Goal: Book appointment/travel/reservation

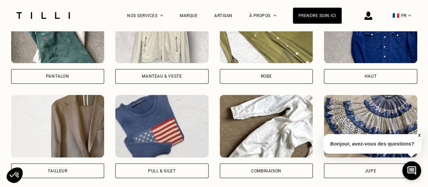
scroll to position [543, 0]
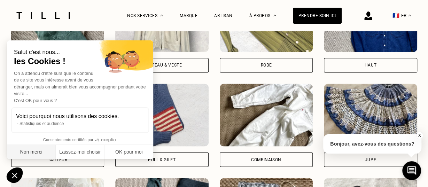
click at [35, 153] on button "Non merci" at bounding box center [31, 152] width 49 height 15
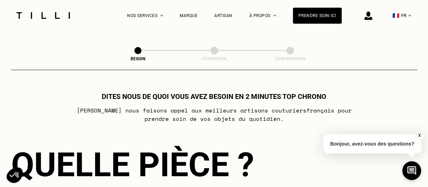
scroll to position [362, 0]
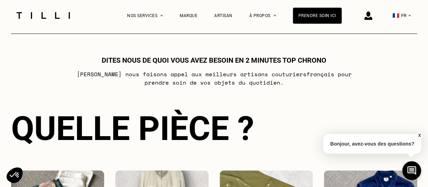
click at [382, 147] on p "Bonjour, avez-vous des questions?" at bounding box center [372, 143] width 98 height 19
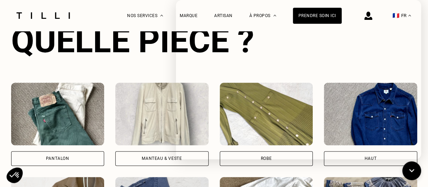
scroll to position [470, 0]
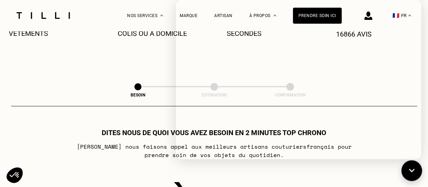
click at [413, 169] on icon at bounding box center [411, 170] width 11 height 18
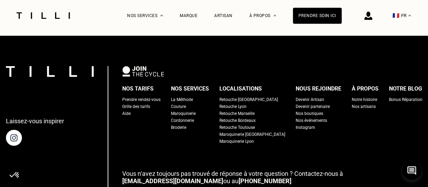
scroll to position [829, 0]
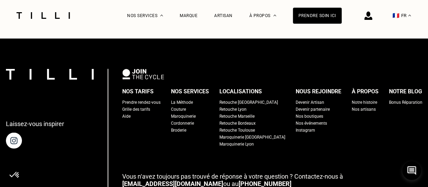
click at [247, 99] on div "Retouche [GEOGRAPHIC_DATA]" at bounding box center [248, 102] width 58 height 7
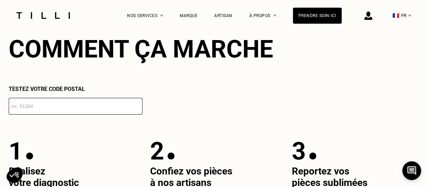
scroll to position [1194, 0]
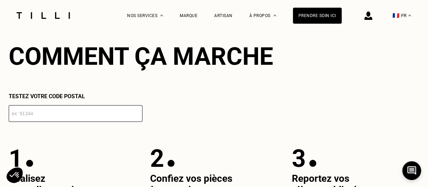
click at [51, 111] on input "number" at bounding box center [76, 113] width 134 height 17
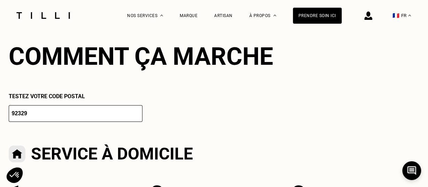
click at [135, 110] on input "92329" at bounding box center [76, 113] width 134 height 17
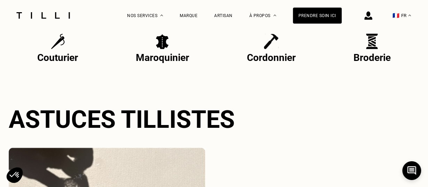
scroll to position [1592, 0]
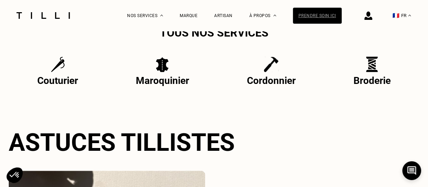
type input "92330"
click at [313, 15] on div "Prendre soin ici" at bounding box center [317, 16] width 49 height 16
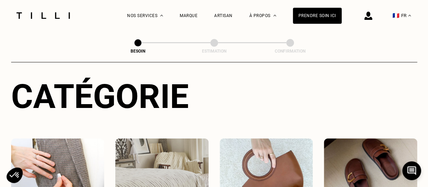
scroll to position [145, 0]
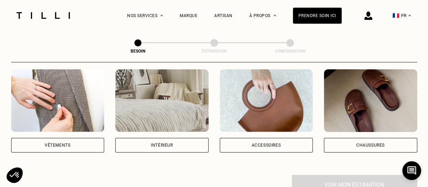
click at [57, 143] on div "Vêtements" at bounding box center [58, 145] width 26 height 4
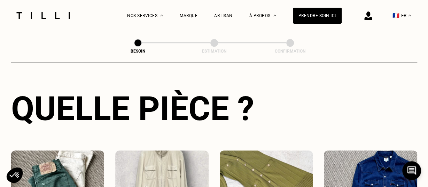
scroll to position [336, 0]
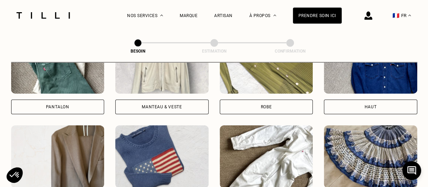
click at [71, 100] on div "Pantalon" at bounding box center [57, 107] width 93 height 15
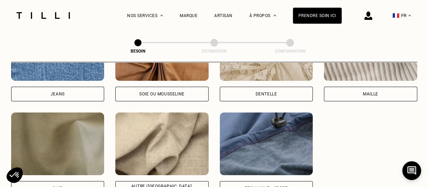
scroll to position [823, 0]
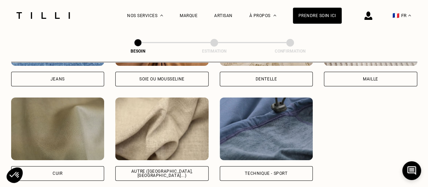
click at [163, 169] on div "Autre ([GEOGRAPHIC_DATA], [GEOGRAPHIC_DATA]...)" at bounding box center [161, 173] width 81 height 8
select select "FR"
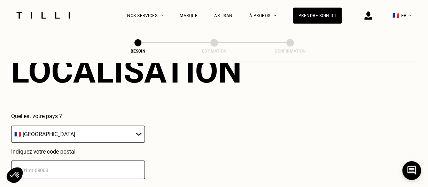
scroll to position [1007, 0]
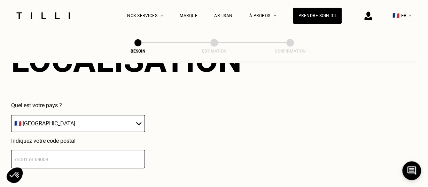
click at [42, 150] on input "number" at bounding box center [78, 159] width 134 height 18
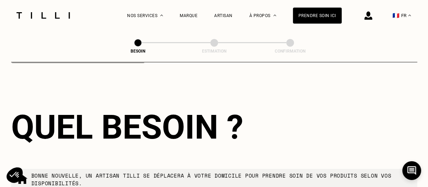
scroll to position [1180, 0]
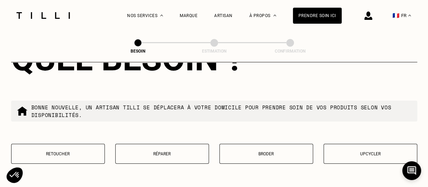
type input "92330"
click at [55, 146] on button "Retoucher" at bounding box center [58, 154] width 94 height 20
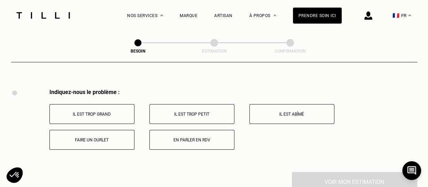
scroll to position [1287, 0]
click at [187, 137] on p "En parler en RDV" at bounding box center [191, 139] width 77 height 5
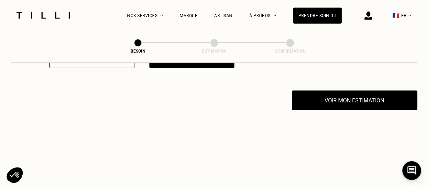
scroll to position [1370, 0]
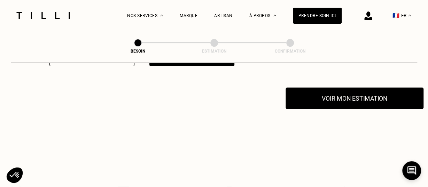
click at [351, 88] on button "Voir mon estimation" at bounding box center [354, 98] width 138 height 22
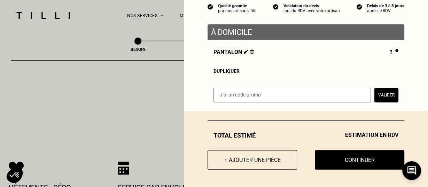
scroll to position [1406, 0]
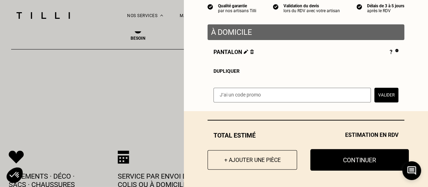
click at [355, 156] on button "Continuer" at bounding box center [359, 160] width 98 height 22
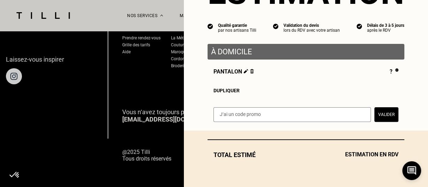
scroll to position [52, 0]
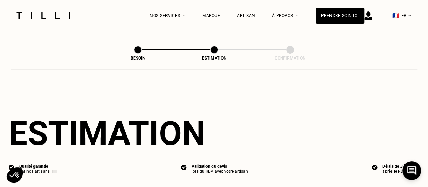
select select "FR"
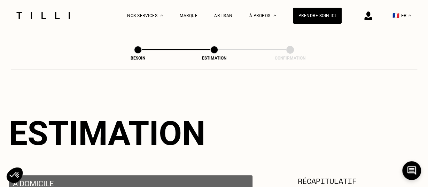
scroll to position [519, 0]
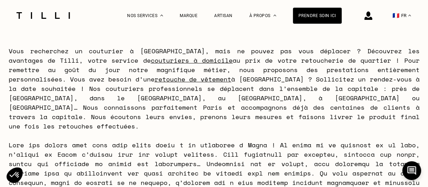
scroll to position [2569, 0]
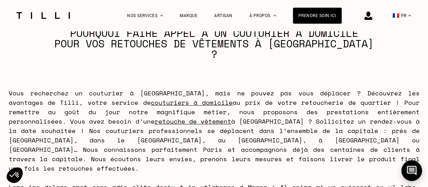
click at [411, 170] on icon at bounding box center [411, 171] width 10 height 10
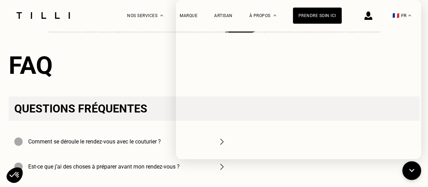
scroll to position [2135, 0]
click at [412, 169] on icon at bounding box center [411, 170] width 11 height 18
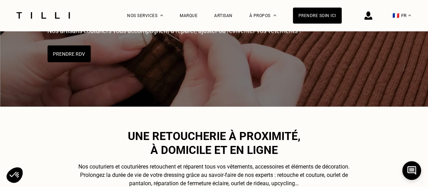
scroll to position [72, 0]
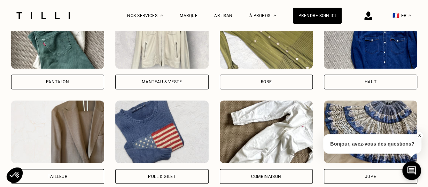
scroll to position [543, 0]
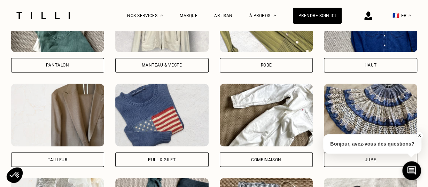
click at [50, 53] on div "Pantalon" at bounding box center [57, 30] width 93 height 83
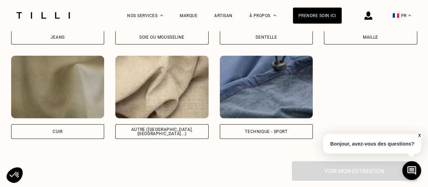
scroll to position [994, 0]
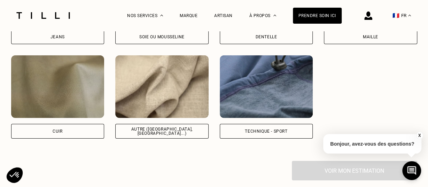
click at [159, 128] on div "Autre ([GEOGRAPHIC_DATA], [GEOGRAPHIC_DATA]...)" at bounding box center [161, 131] width 81 height 8
select select "FR"
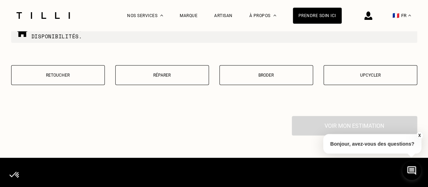
scroll to position [1360, 0]
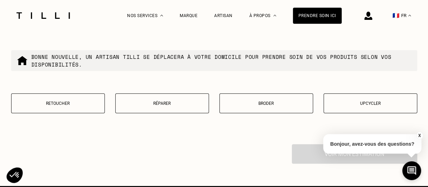
click at [369, 105] on button "Upcycler" at bounding box center [370, 103] width 94 height 20
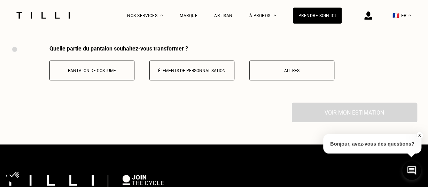
scroll to position [1459, 0]
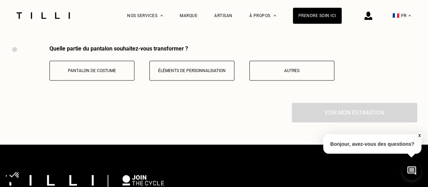
click at [202, 70] on p "Éléments de personnalisation" at bounding box center [191, 70] width 77 height 5
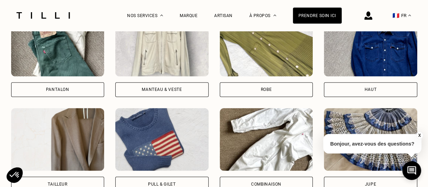
scroll to position [504, 0]
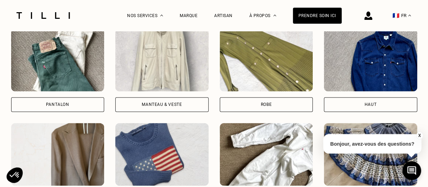
click at [55, 102] on div "Pantalon" at bounding box center [57, 104] width 23 height 4
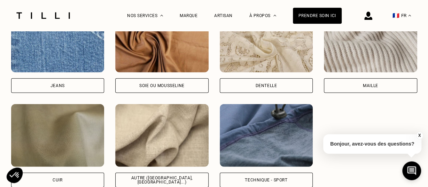
scroll to position [995, 0]
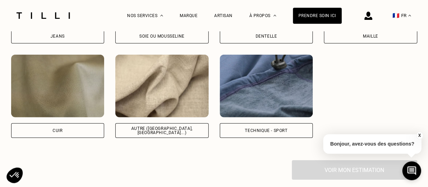
click at [149, 126] on div "Autre ([GEOGRAPHIC_DATA], [GEOGRAPHIC_DATA]...)" at bounding box center [161, 130] width 81 height 8
select select "FR"
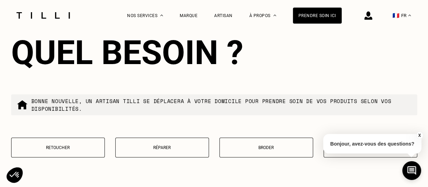
scroll to position [1317, 0]
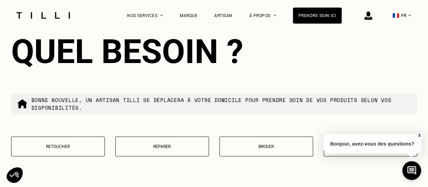
click at [51, 144] on p "Retoucher" at bounding box center [58, 146] width 86 height 5
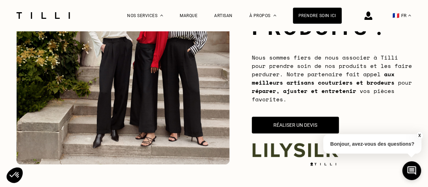
scroll to position [46, 0]
